Goal: Register for event/course: Register for event/course

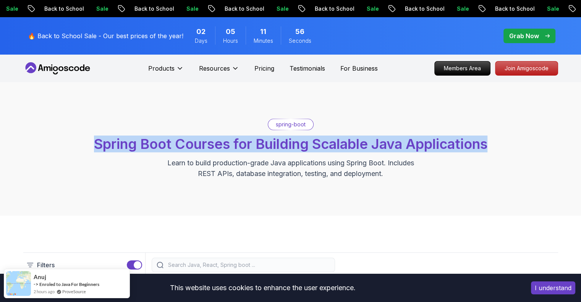
drag, startPoint x: 493, startPoint y: 146, endPoint x: 91, endPoint y: 144, distance: 401.7
click at [91, 144] on div "spring-boot Spring Boot Courses for Building Scalable Java Applications Learn t…" at bounding box center [290, 149] width 535 height 60
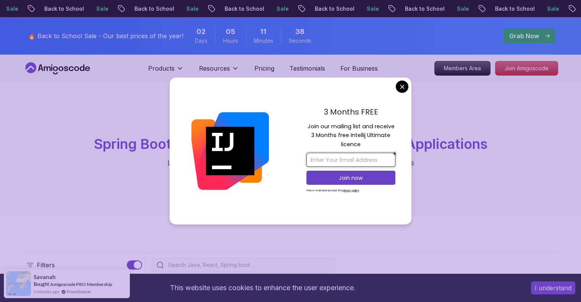
click at [319, 157] on input "email" at bounding box center [350, 160] width 89 height 14
type input "soumyadams@gmail.com"
click at [360, 178] on p "Join now" at bounding box center [351, 178] width 72 height 8
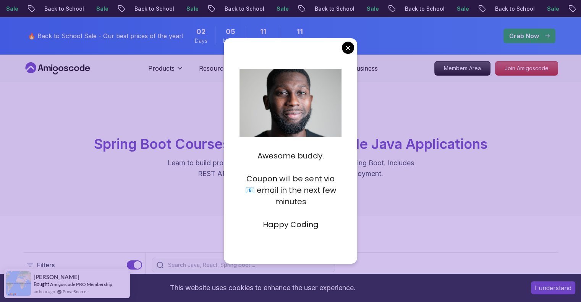
drag, startPoint x: 323, startPoint y: 158, endPoint x: 257, endPoint y: 157, distance: 66.1
click at [257, 157] on p "Awesome buddy." at bounding box center [290, 155] width 102 height 11
click at [285, 168] on p at bounding box center [290, 167] width 102 height 11
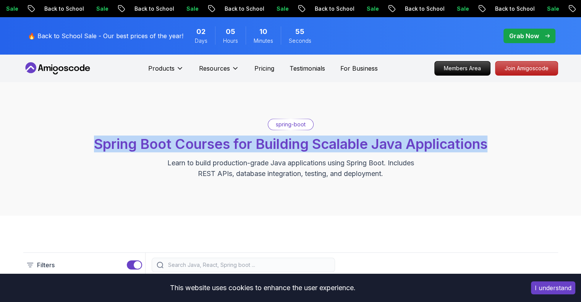
drag, startPoint x: 92, startPoint y: 142, endPoint x: 499, endPoint y: 152, distance: 407.2
click at [499, 152] on div "spring-boot Spring Boot Courses for Building Scalable Java Applications Learn t…" at bounding box center [290, 149] width 535 height 60
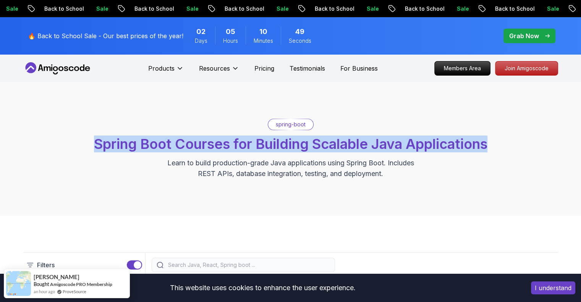
click at [458, 184] on div "spring-boot Spring Boot Courses for Building Scalable Java Applications Learn t…" at bounding box center [290, 149] width 581 height 134
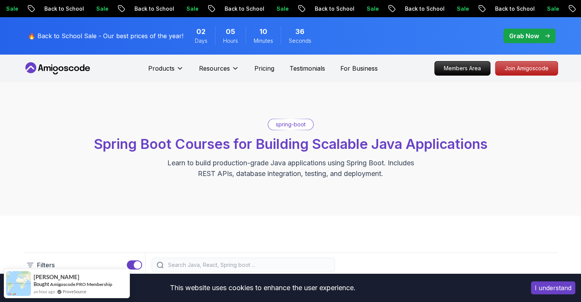
click at [551, 288] on button "I understand" at bounding box center [553, 287] width 44 height 13
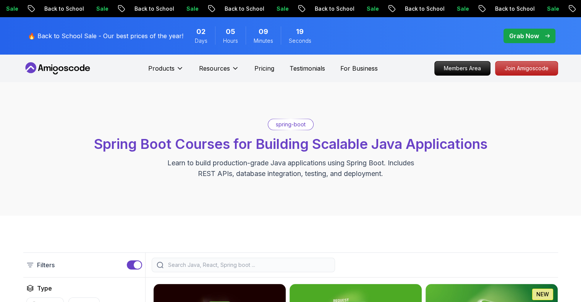
click at [307, 159] on p "Learn to build production-grade Java applications using Spring Boot. Includes R…" at bounding box center [290, 168] width 257 height 21
click at [530, 66] on p "Join Amigoscode" at bounding box center [526, 68] width 59 height 13
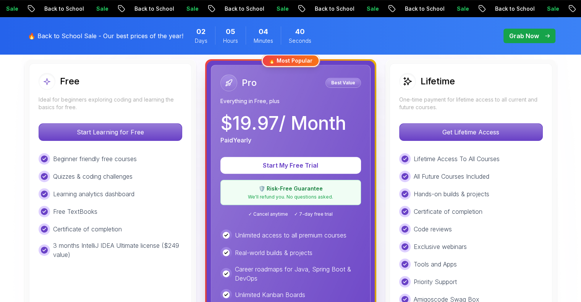
scroll to position [218, 0]
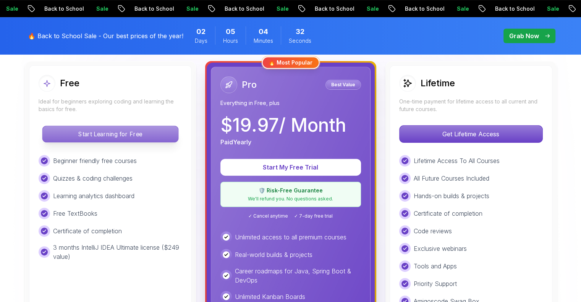
click at [114, 133] on p "Start Learning for Free" at bounding box center [110, 134] width 136 height 16
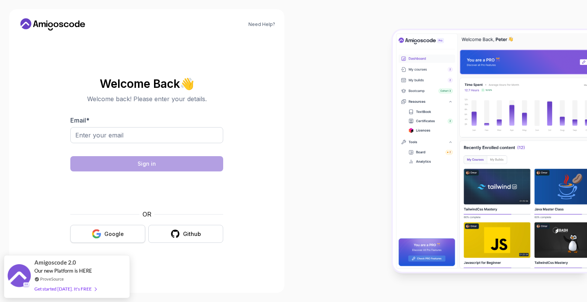
click at [99, 232] on icon "button" at bounding box center [97, 234] width 10 height 10
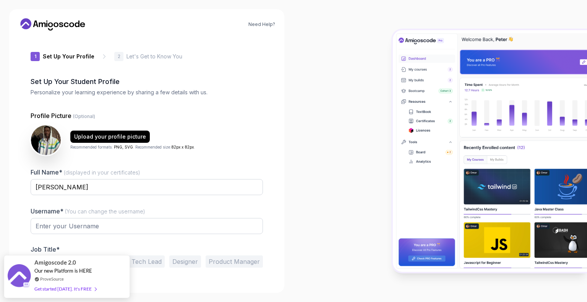
type input "silentsparrowb3673"
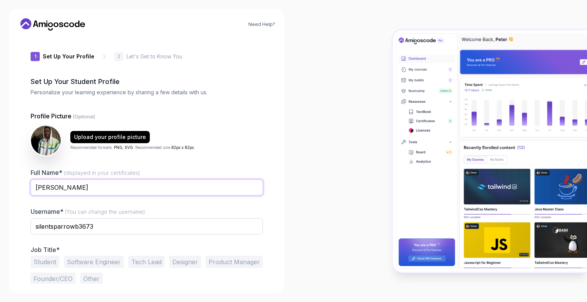
drag, startPoint x: 92, startPoint y: 187, endPoint x: 0, endPoint y: 183, distance: 91.8
click at [0, 183] on div "Need Help? 1 Set Up Your Profile 1 Set Up Your Profile 2 Let's Get to Know You …" at bounding box center [146, 151] width 293 height 302
type input "[PERSON_NAME]"
drag, startPoint x: 99, startPoint y: 226, endPoint x: 23, endPoint y: 220, distance: 76.6
click at [23, 220] on div "1 Set Up Your Profile 1 Set Up Your Profile 2 Let's Get to Know You Set Up Your…" at bounding box center [146, 160] width 257 height 247
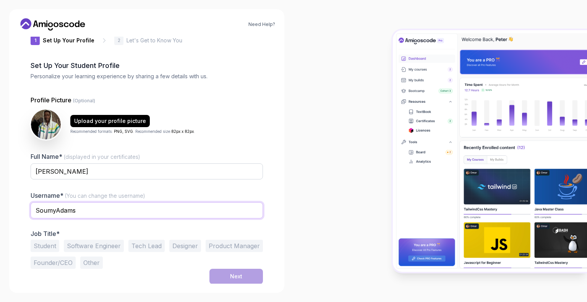
scroll to position [16, 0]
type input "SoumyAdams"
click at [98, 246] on button "Software Engineer" at bounding box center [94, 246] width 60 height 12
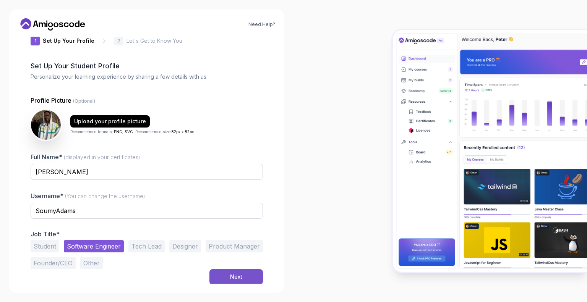
click at [232, 275] on div "Next" at bounding box center [236, 277] width 12 height 8
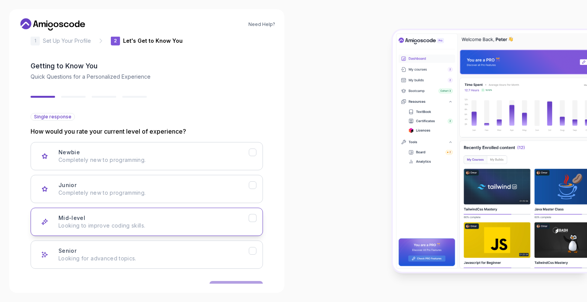
click at [250, 215] on icon "Mid-level" at bounding box center [252, 218] width 7 height 7
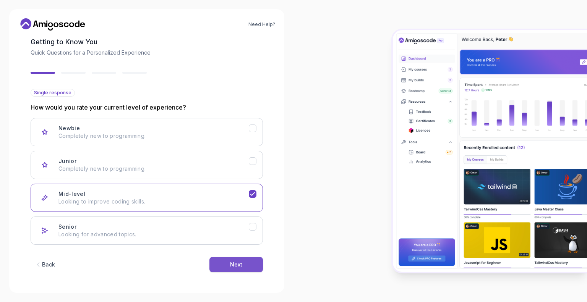
click at [226, 263] on button "Next" at bounding box center [235, 264] width 53 height 15
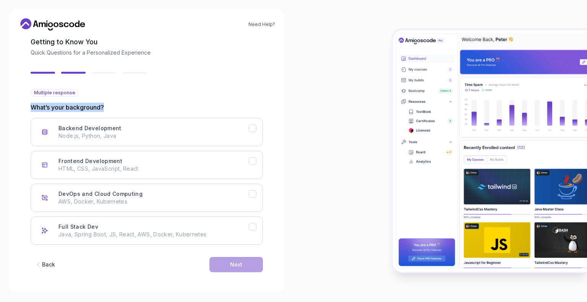
drag, startPoint x: 108, startPoint y: 108, endPoint x: 31, endPoint y: 110, distance: 77.2
click at [31, 110] on p "What’s your background?" at bounding box center [147, 107] width 232 height 9
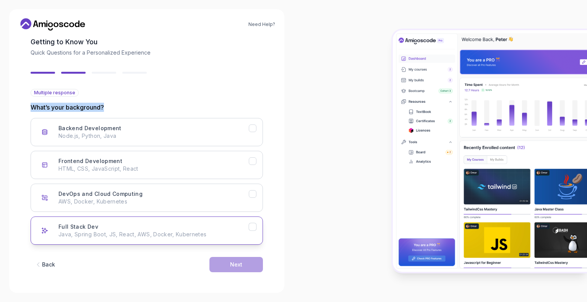
click at [254, 227] on icon "Full Stack Dev" at bounding box center [252, 226] width 7 height 7
click at [250, 262] on button "Next" at bounding box center [235, 264] width 53 height 15
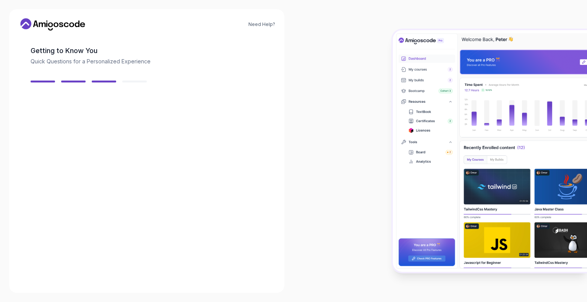
scroll to position [31, 0]
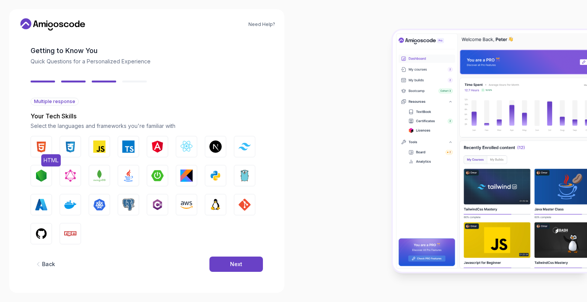
click at [40, 145] on img "button" at bounding box center [41, 147] width 12 height 12
click at [68, 145] on img "button" at bounding box center [70, 147] width 12 height 12
click at [101, 147] on img "button" at bounding box center [99, 147] width 12 height 12
click at [216, 174] on img "button" at bounding box center [215, 176] width 12 height 12
click at [39, 232] on img "button" at bounding box center [41, 234] width 12 height 12
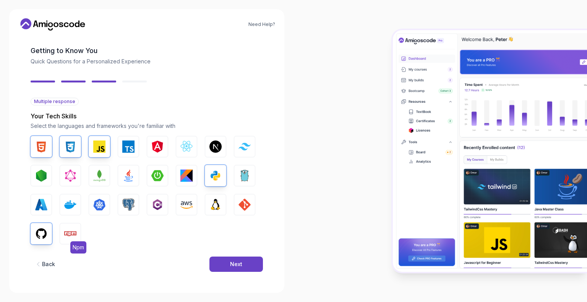
click at [70, 235] on img "button" at bounding box center [70, 234] width 12 height 12
click at [217, 203] on img "button" at bounding box center [215, 205] width 12 height 12
click at [128, 175] on img "button" at bounding box center [128, 176] width 12 height 12
click at [242, 262] on div "Next" at bounding box center [236, 264] width 12 height 8
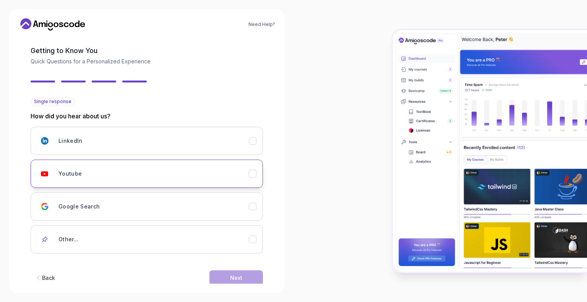
click at [254, 175] on icon "Youtube" at bounding box center [252, 173] width 7 height 7
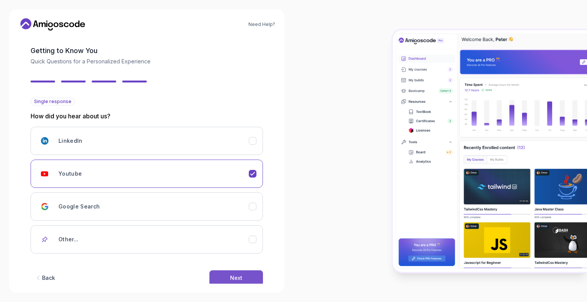
click at [238, 275] on div "Next" at bounding box center [236, 278] width 12 height 8
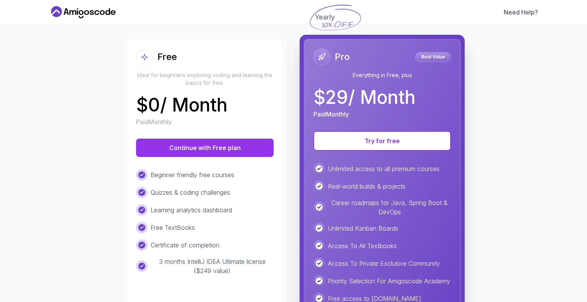
scroll to position [72, 0]
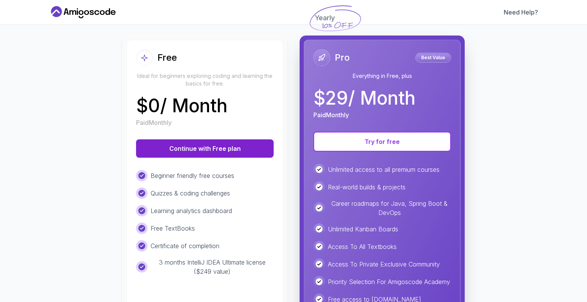
click at [199, 148] on button "Continue with Free plan" at bounding box center [204, 148] width 137 height 18
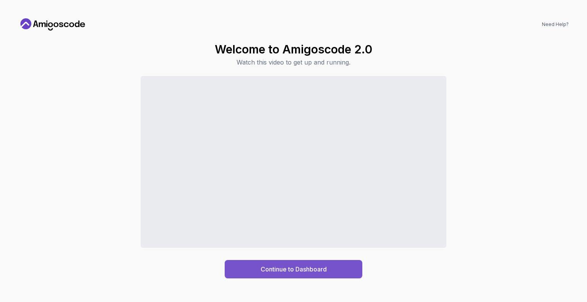
click at [315, 267] on div "Continue to Dashboard" at bounding box center [293, 269] width 66 height 9
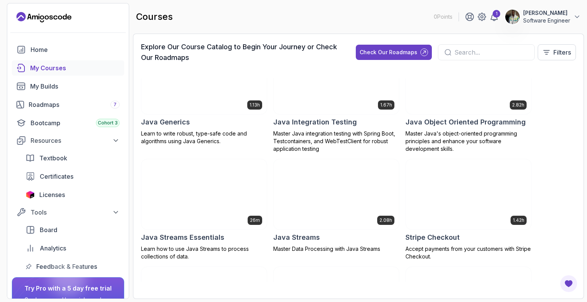
scroll to position [764, 0]
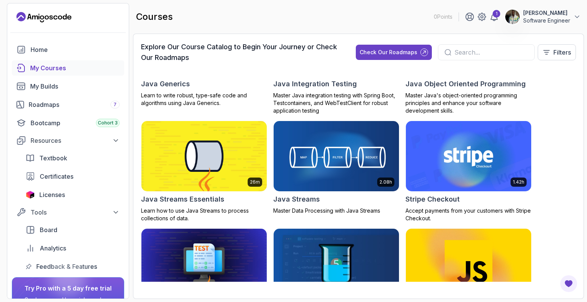
click at [552, 117] on div "8.31h Advanced Databases Advanced database management with SQL, integrity, and …" at bounding box center [358, 180] width 435 height 204
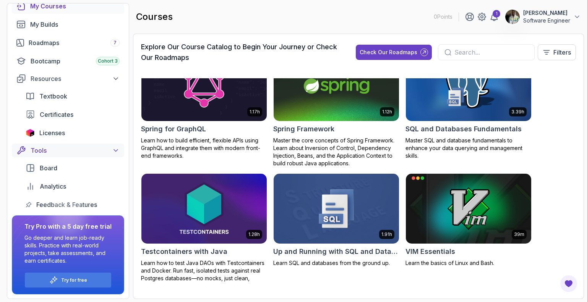
scroll to position [0, 0]
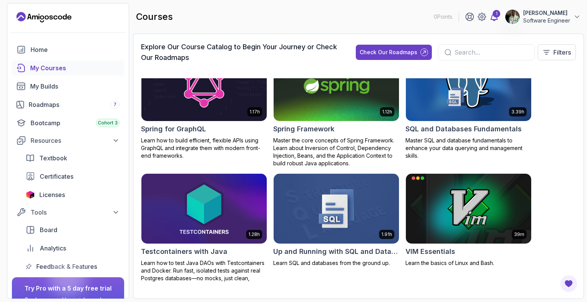
click at [492, 13] on div "1" at bounding box center [496, 14] width 8 height 8
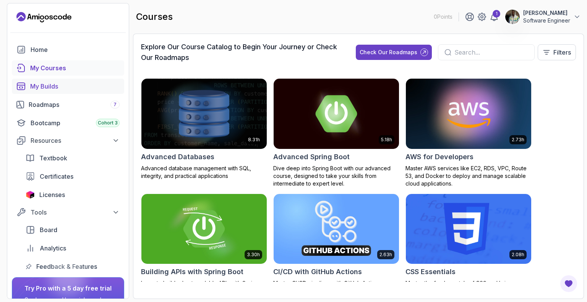
click at [44, 86] on div "My Builds" at bounding box center [74, 86] width 89 height 9
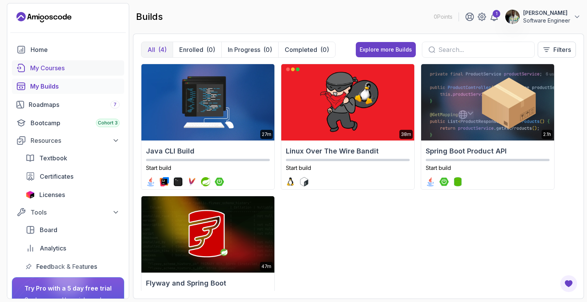
click at [45, 67] on div "My Courses" at bounding box center [74, 67] width 89 height 9
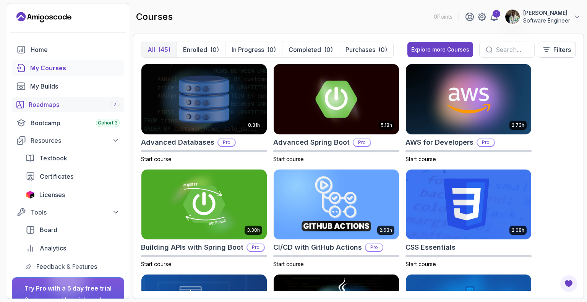
click at [41, 103] on div "Roadmaps 7" at bounding box center [74, 104] width 91 height 9
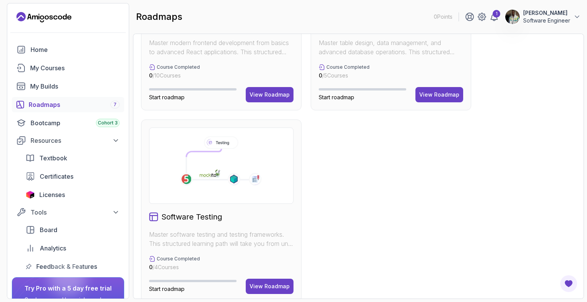
scroll to position [507, 0]
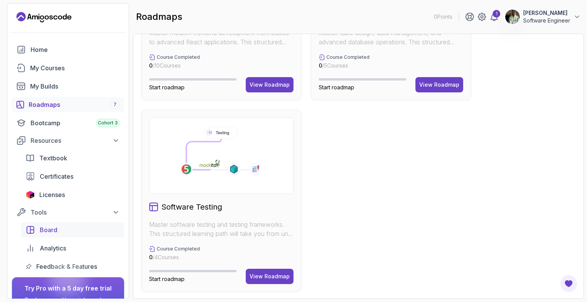
click at [50, 229] on span "Board" at bounding box center [49, 229] width 18 height 9
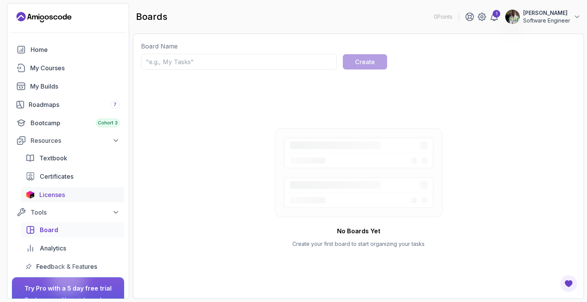
click at [54, 193] on span "Licenses" at bounding box center [52, 194] width 26 height 9
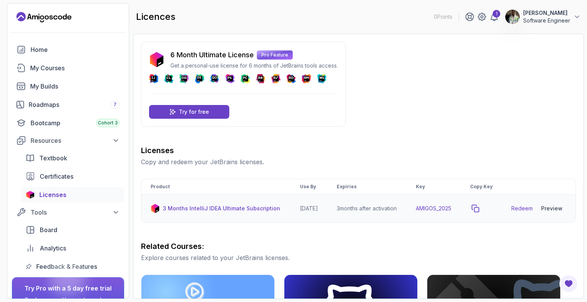
click at [479, 212] on icon "copy-button" at bounding box center [475, 209] width 8 height 8
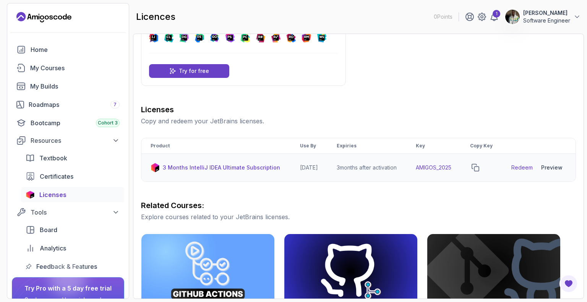
scroll to position [40, 0]
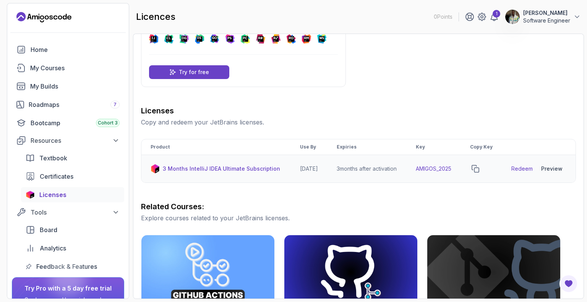
click at [551, 173] on div "Preview" at bounding box center [551, 169] width 21 height 8
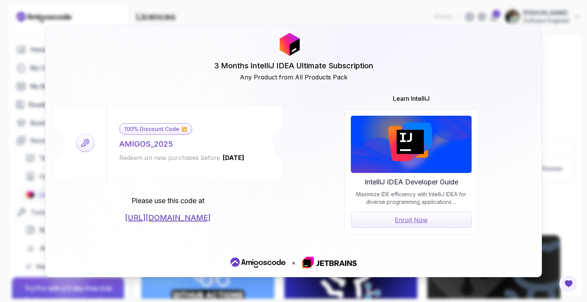
click at [187, 217] on link "[URL][DOMAIN_NAME]" at bounding box center [168, 217] width 86 height 11
click at [555, 121] on div "3 Months IntelliJ IDEA Ultimate Subscription Any Product from All Products Pack…" at bounding box center [293, 151] width 587 height 302
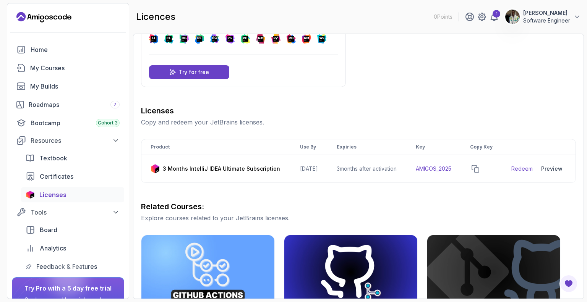
scroll to position [0, 0]
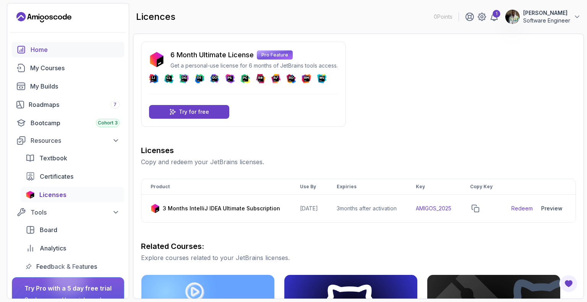
click at [35, 48] on div "Home" at bounding box center [75, 49] width 89 height 9
